Goal: Subscribe to service/newsletter

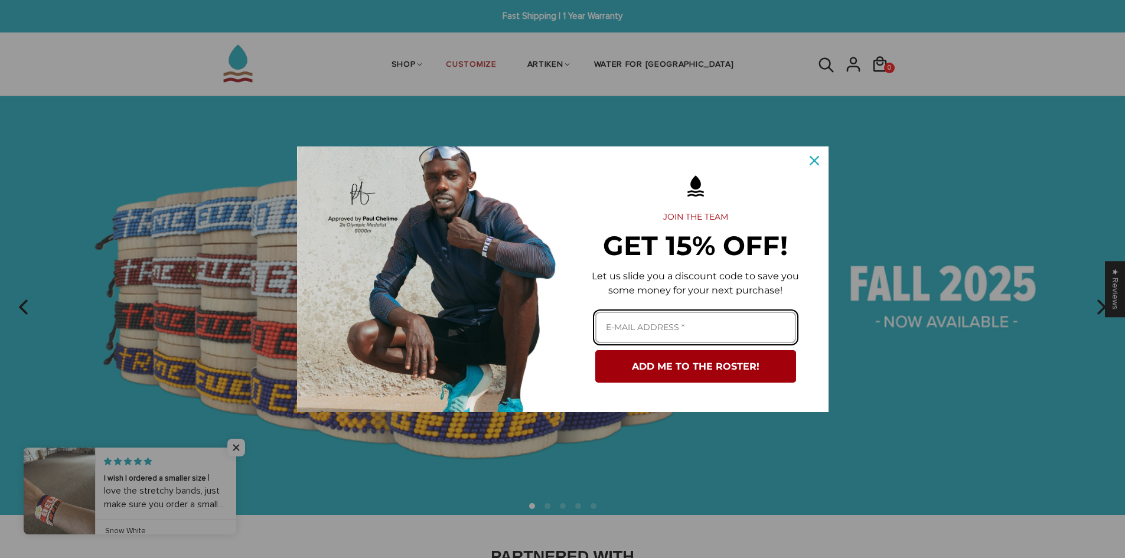
click at [616, 325] on input "Email field" at bounding box center [695, 327] width 201 height 31
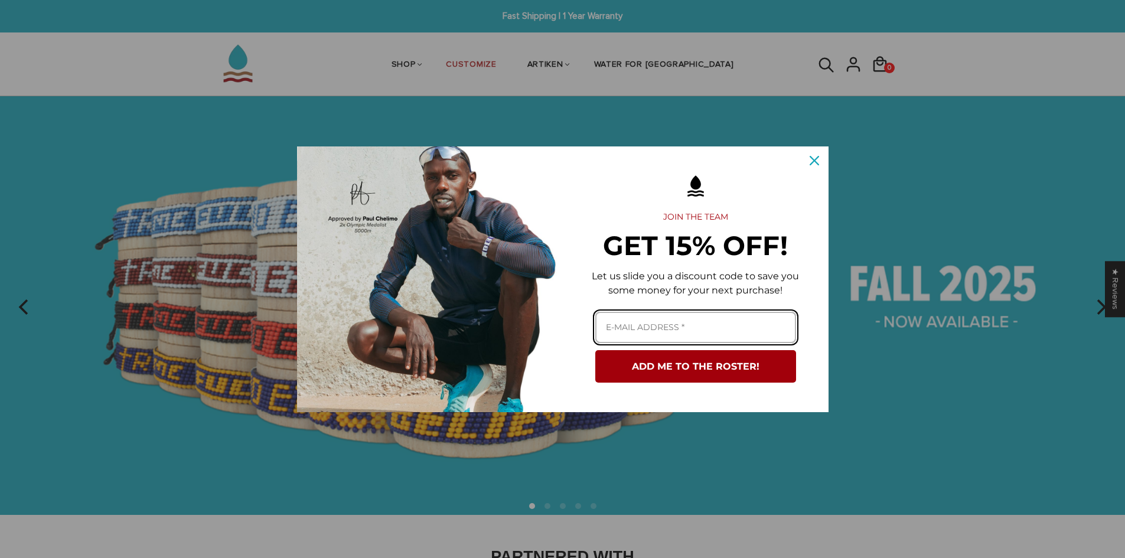
type input "jillastan@gmail.com"
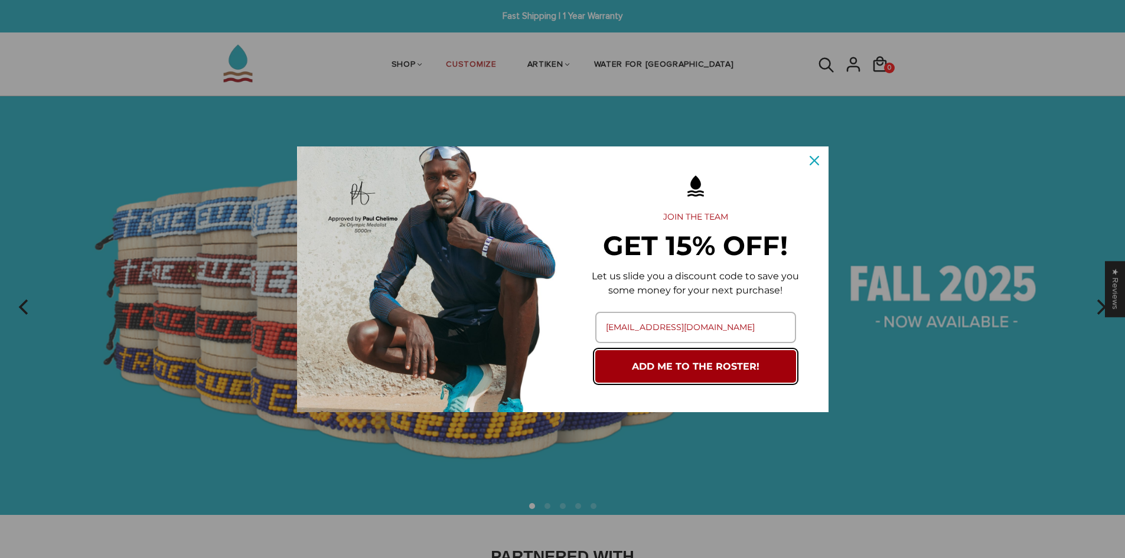
click at [662, 365] on button "ADD ME TO THE ROSTER!" at bounding box center [695, 366] width 201 height 32
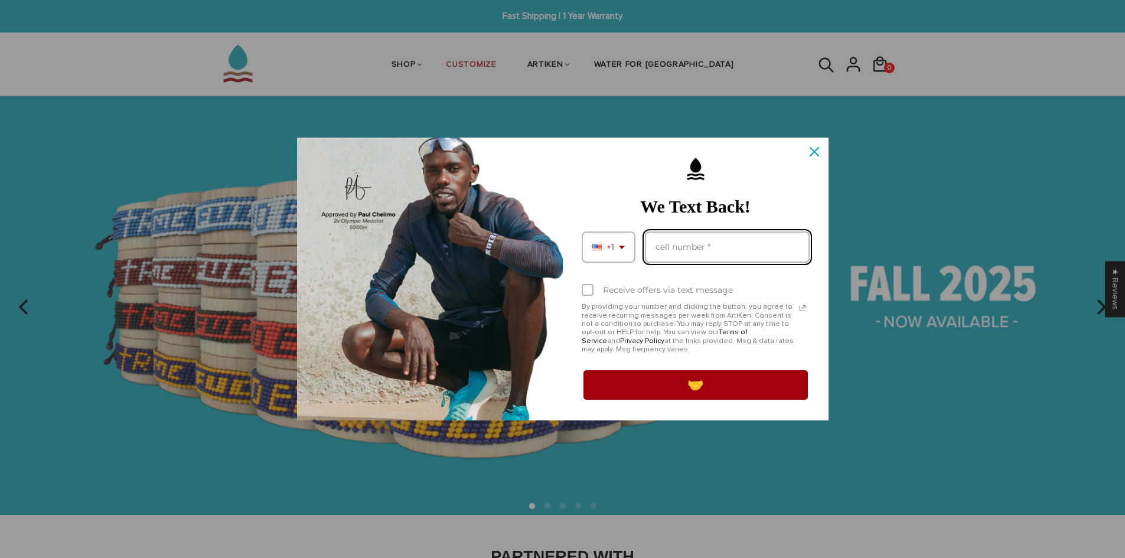
click at [682, 246] on input "Phone number field" at bounding box center [727, 247] width 165 height 31
type input "12184289347"
click at [586, 291] on div "Marketing offer form" at bounding box center [588, 290] width 12 height 12
click at [586, 291] on input "Receive offers via text message" at bounding box center [586, 292] width 8 height 8
checkbox input "true"
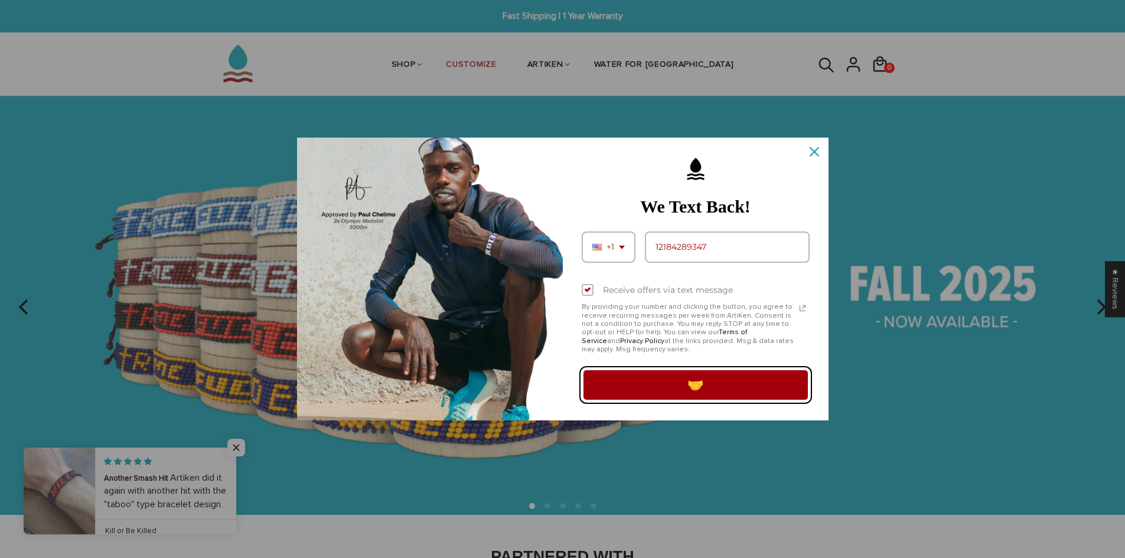
click at [686, 388] on button "🤝" at bounding box center [696, 385] width 228 height 33
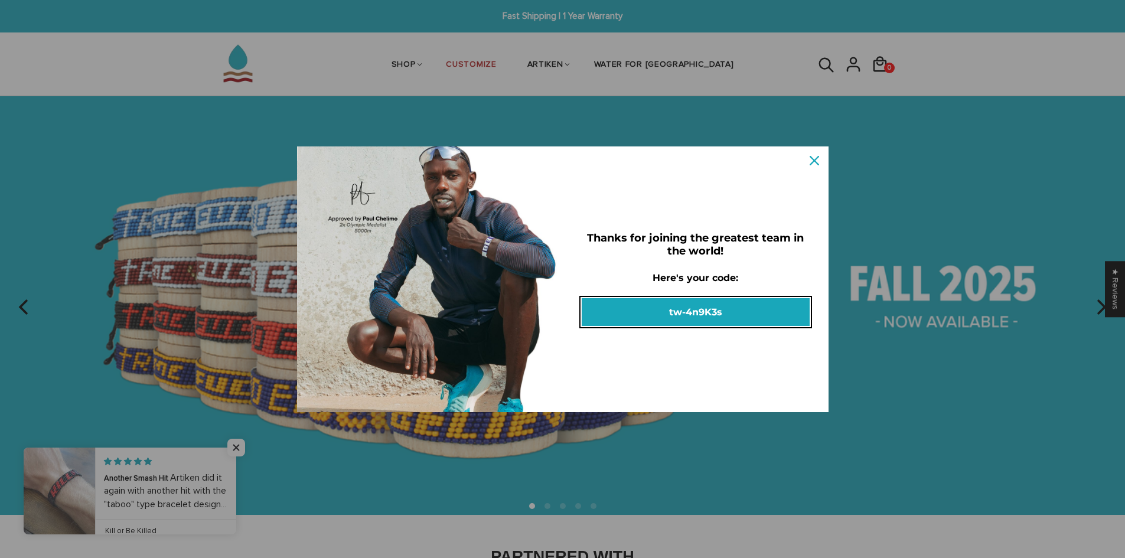
click at [692, 308] on button "tw-4n9K3s" at bounding box center [696, 312] width 228 height 28
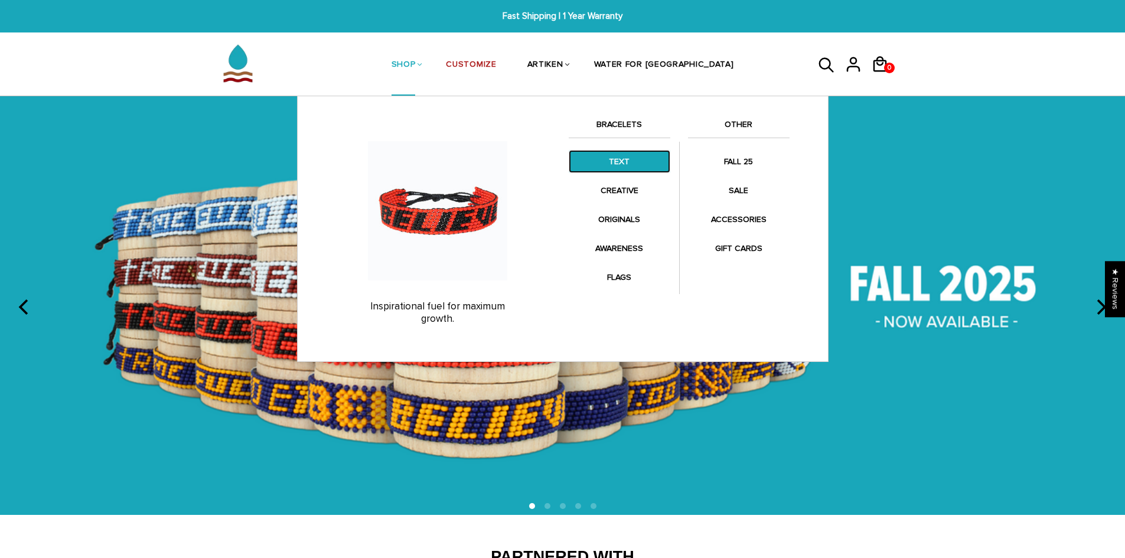
click at [620, 167] on link "TEXT" at bounding box center [620, 161] width 102 height 23
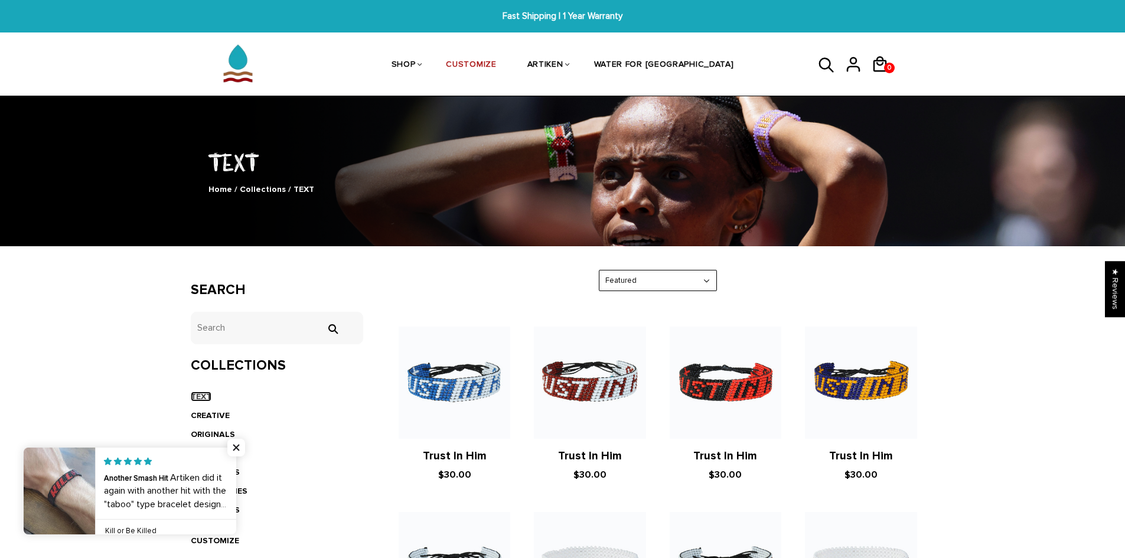
click at [198, 394] on link "TEXT" at bounding box center [201, 397] width 21 height 10
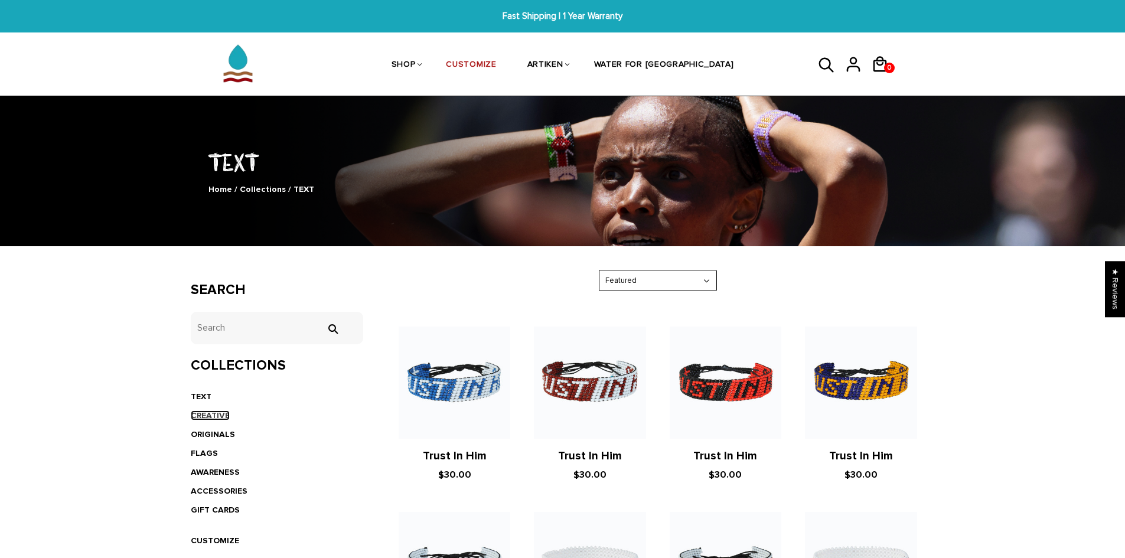
click at [211, 411] on link "CREATIVE" at bounding box center [210, 416] width 39 height 10
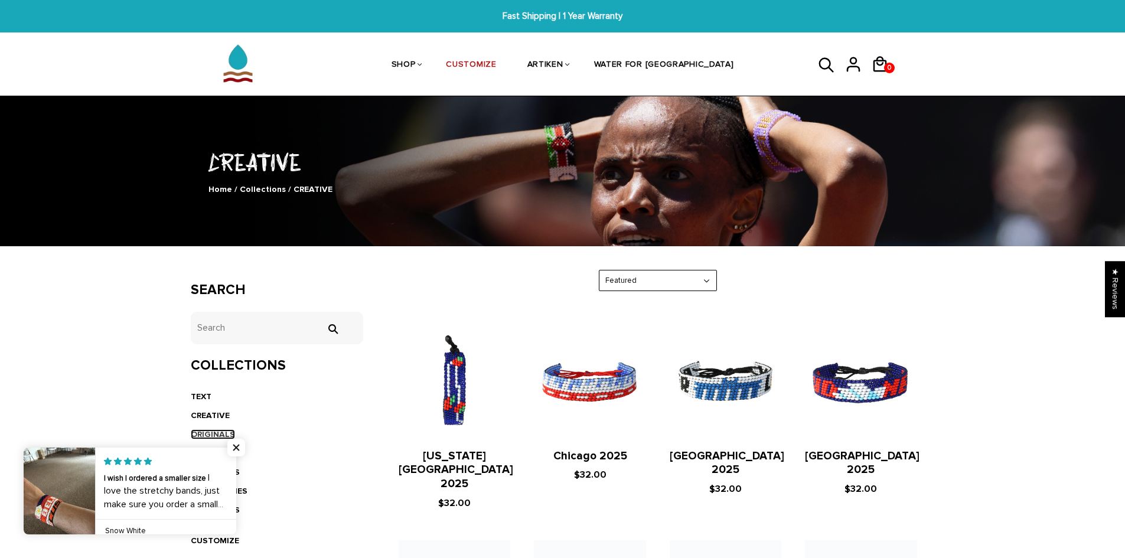
click at [206, 435] on link "ORIGINALS" at bounding box center [213, 434] width 44 height 10
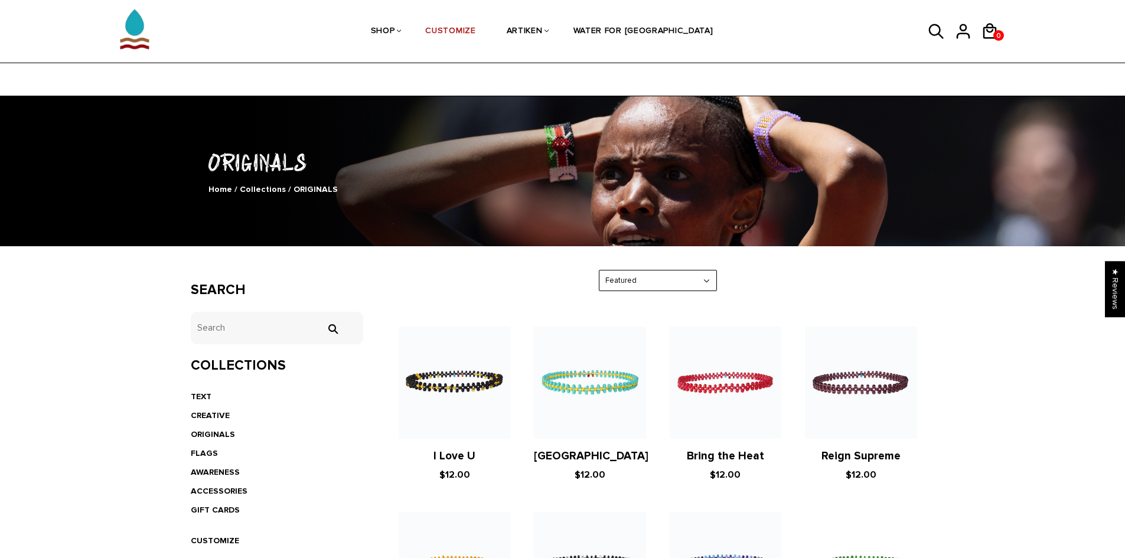
scroll to position [177, 0]
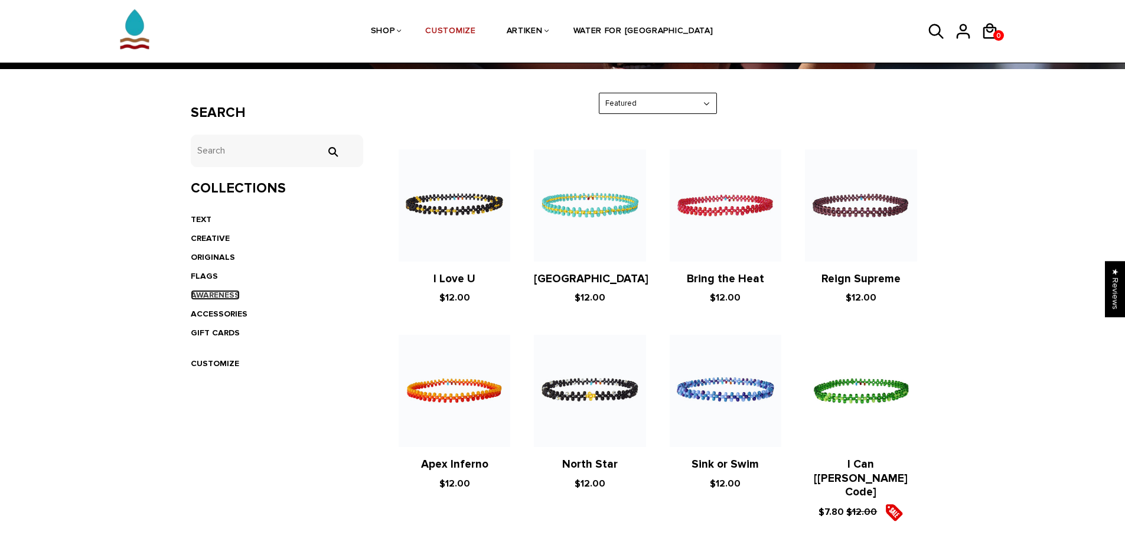
click at [221, 296] on link "AWARENESS" at bounding box center [215, 295] width 49 height 10
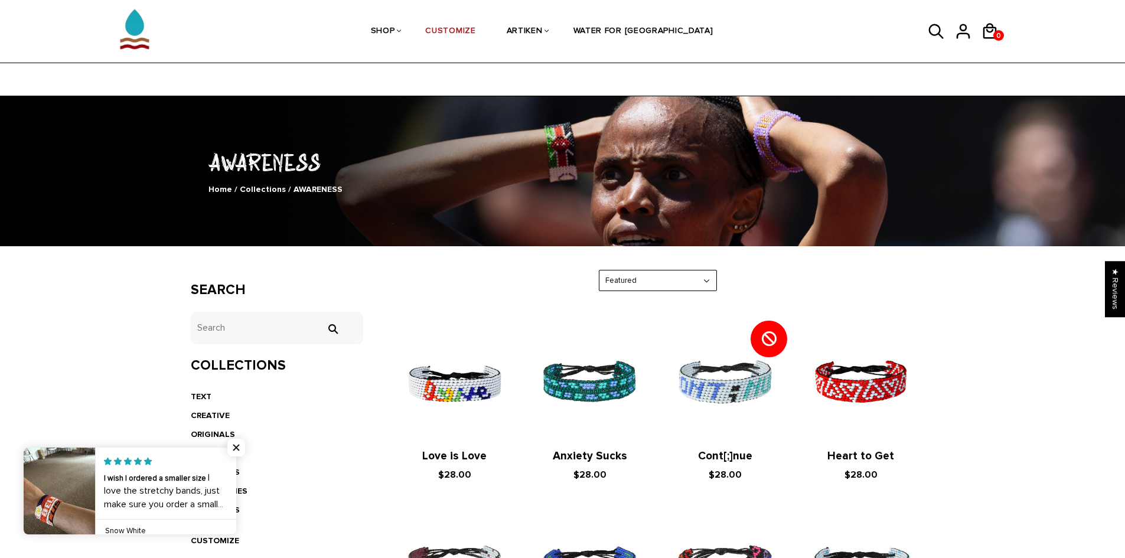
scroll to position [177, 0]
